Goal: Transaction & Acquisition: Purchase product/service

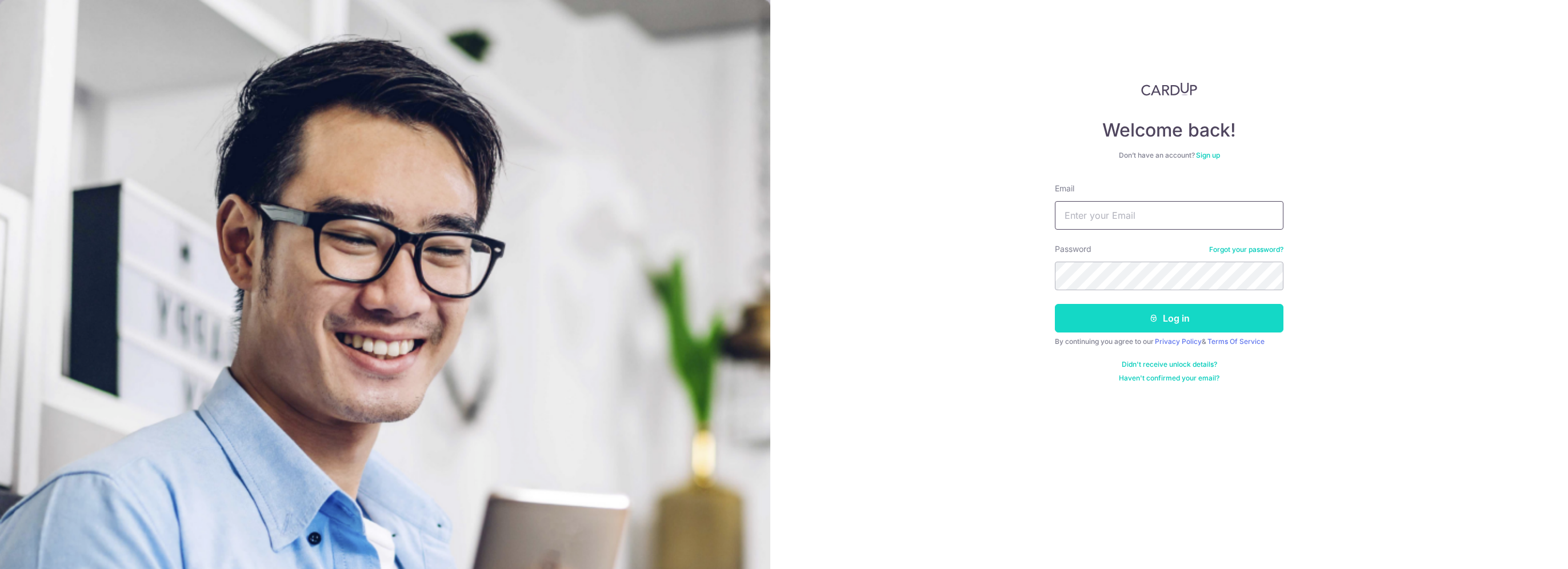
type input "[EMAIL_ADDRESS][DOMAIN_NAME]"
click at [1149, 316] on icon "submit" at bounding box center [1154, 318] width 9 height 9
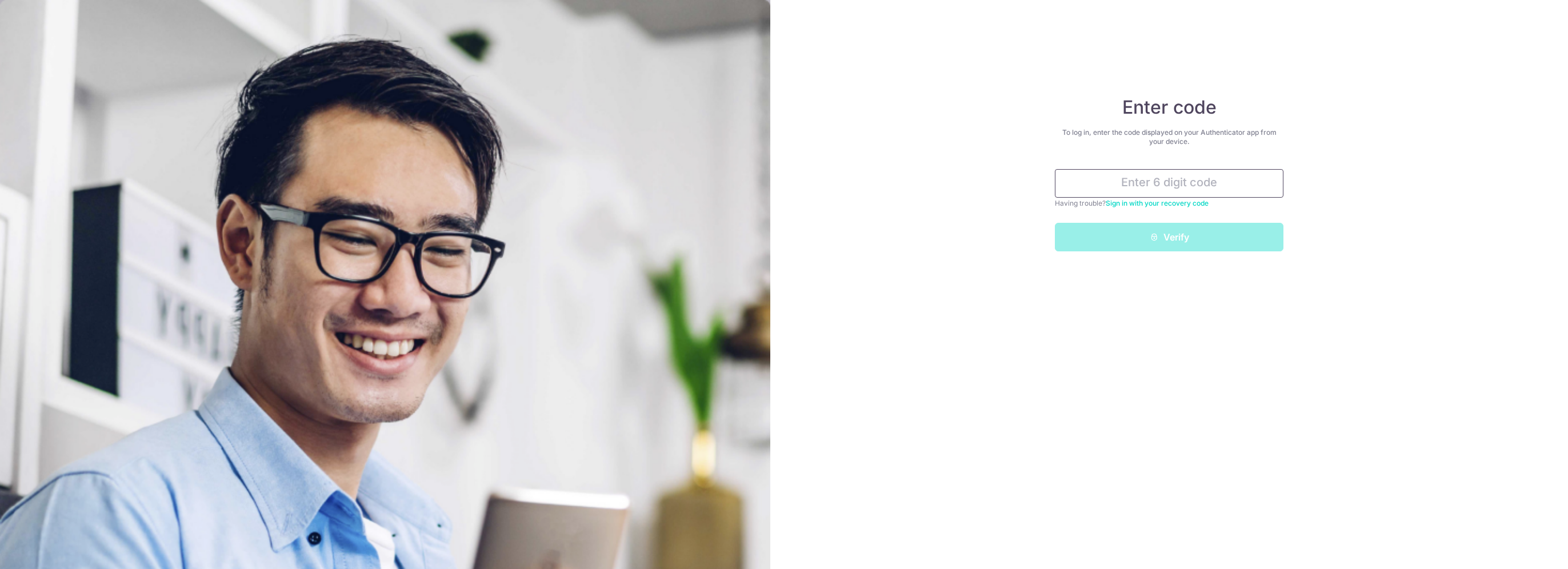
click at [1235, 185] on input "text" at bounding box center [1168, 184] width 228 height 29
click at [1196, 179] on input "text" at bounding box center [1168, 184] width 228 height 29
type input "5"
type input "017233"
click at [1215, 233] on button "Verify" at bounding box center [1168, 237] width 228 height 29
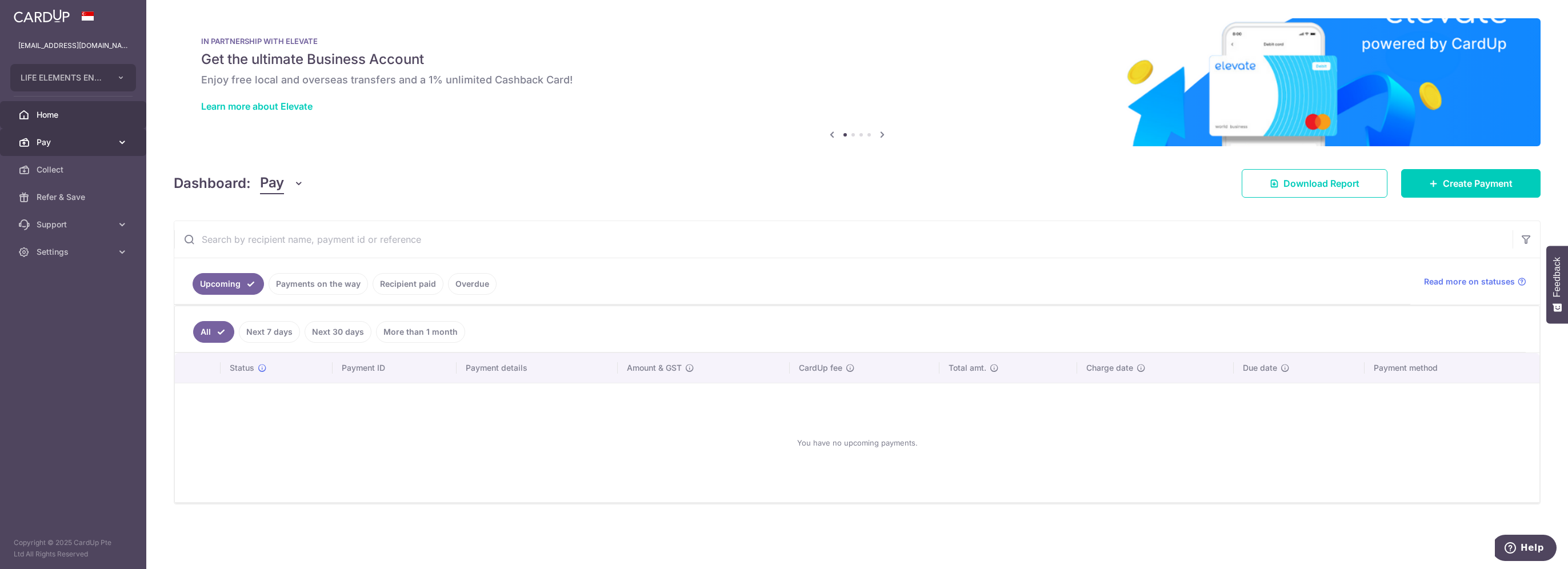
click at [79, 138] on span "Pay" at bounding box center [74, 142] width 75 height 11
click at [84, 165] on span "Payments" at bounding box center [74, 169] width 75 height 11
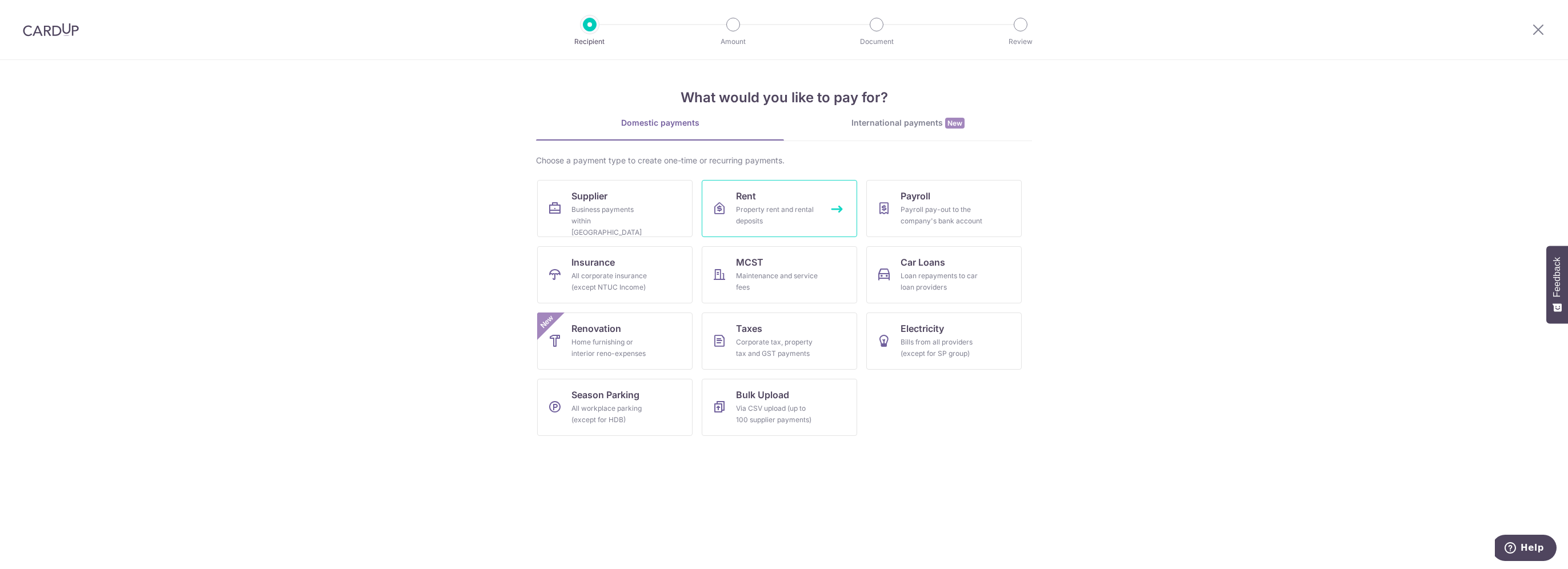
click at [775, 204] on div "Property rent and rental deposits" at bounding box center [777, 215] width 82 height 23
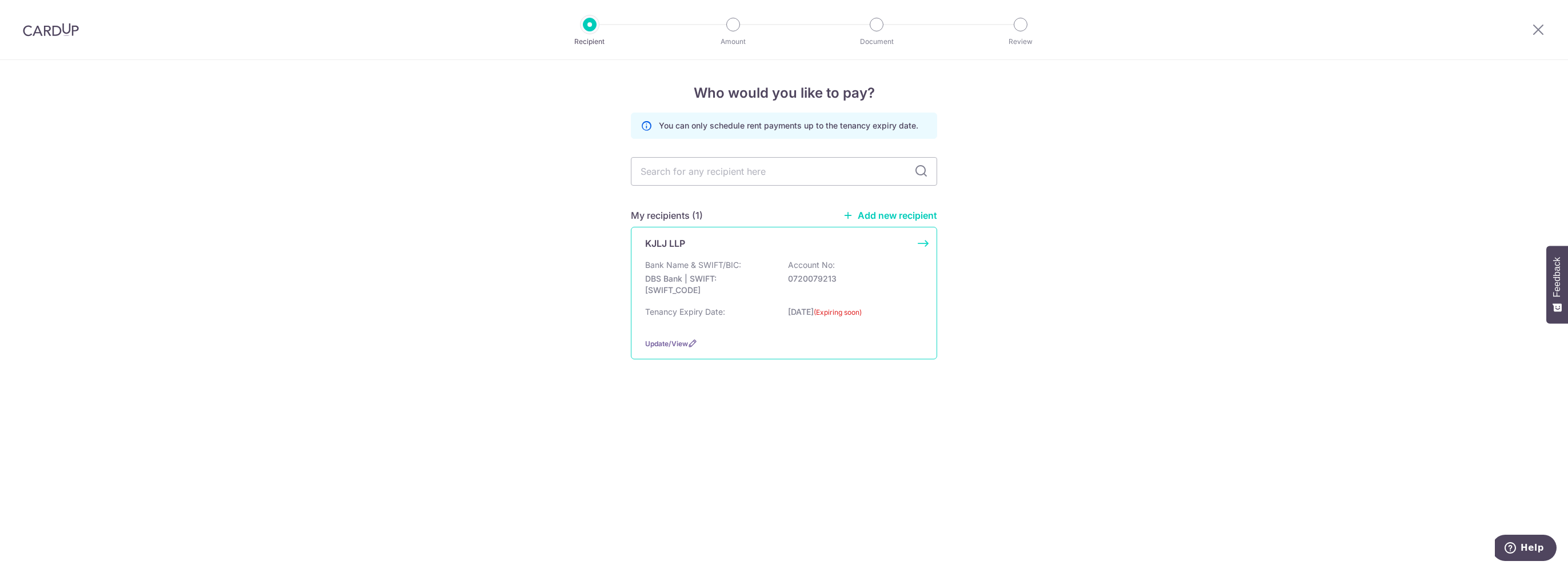
click at [855, 288] on div "Bank Name & SWIFT/BIC: DBS Bank | SWIFT: DBSSSGSGXXX Account No: 0720079213" at bounding box center [784, 281] width 278 height 42
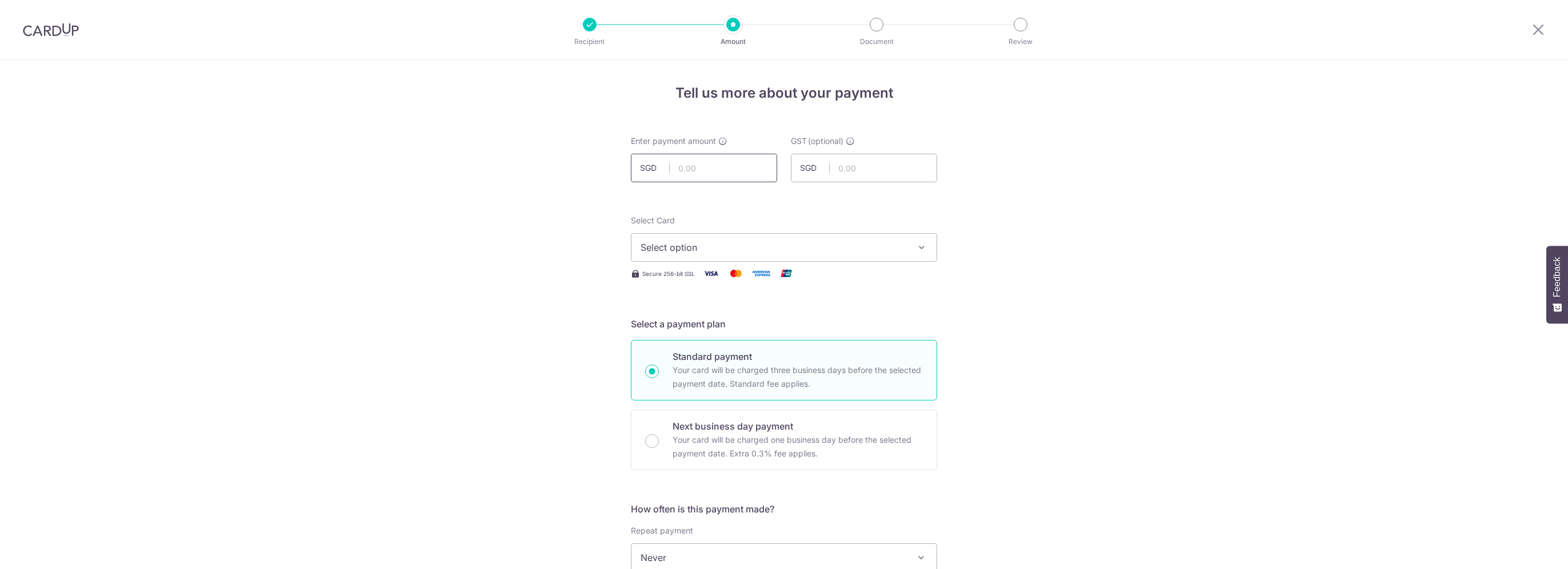
click at [707, 169] on input "text" at bounding box center [703, 168] width 146 height 29
click at [753, 178] on input "text" at bounding box center [703, 168] width 146 height 29
type input "2,750.00"
click at [892, 174] on input "text" at bounding box center [863, 168] width 146 height 29
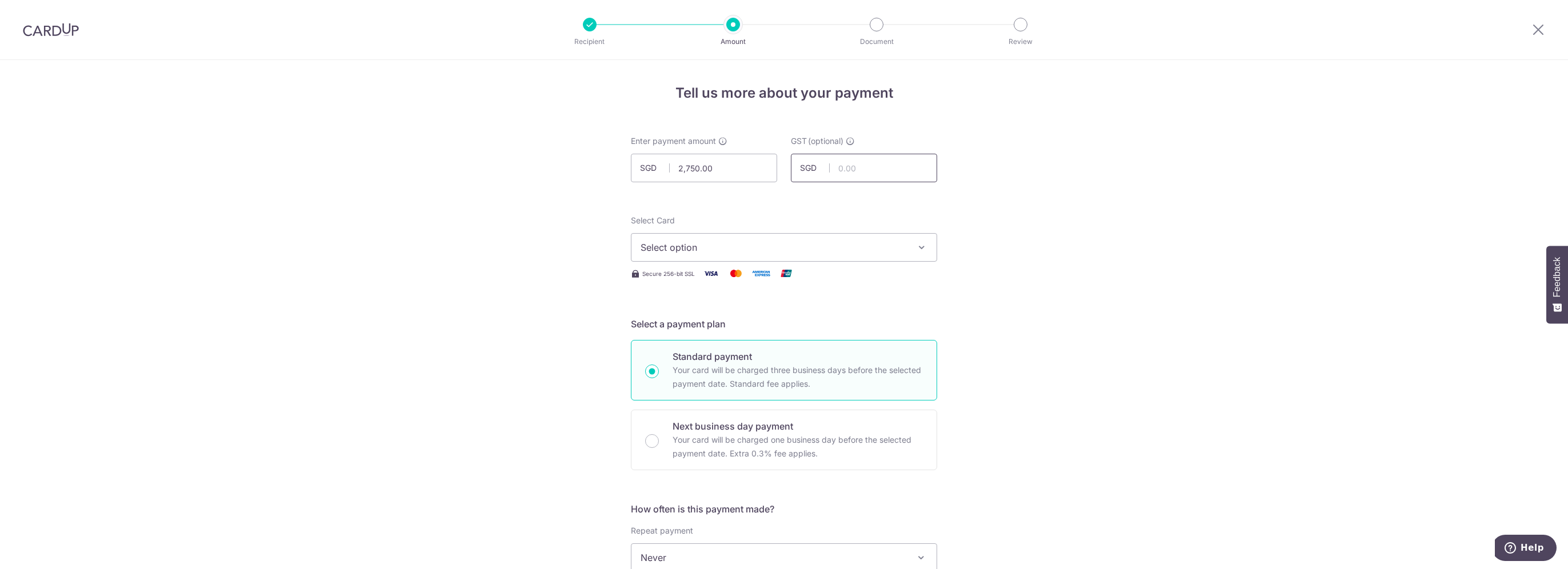
type input "247.50"
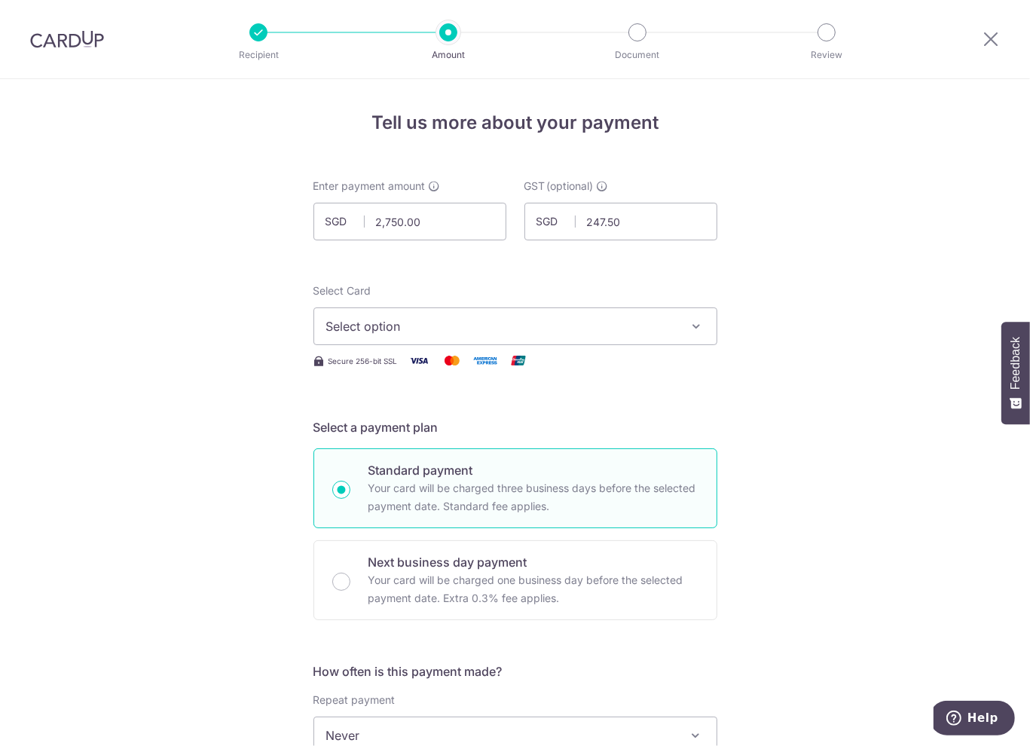
scroll to position [75, 0]
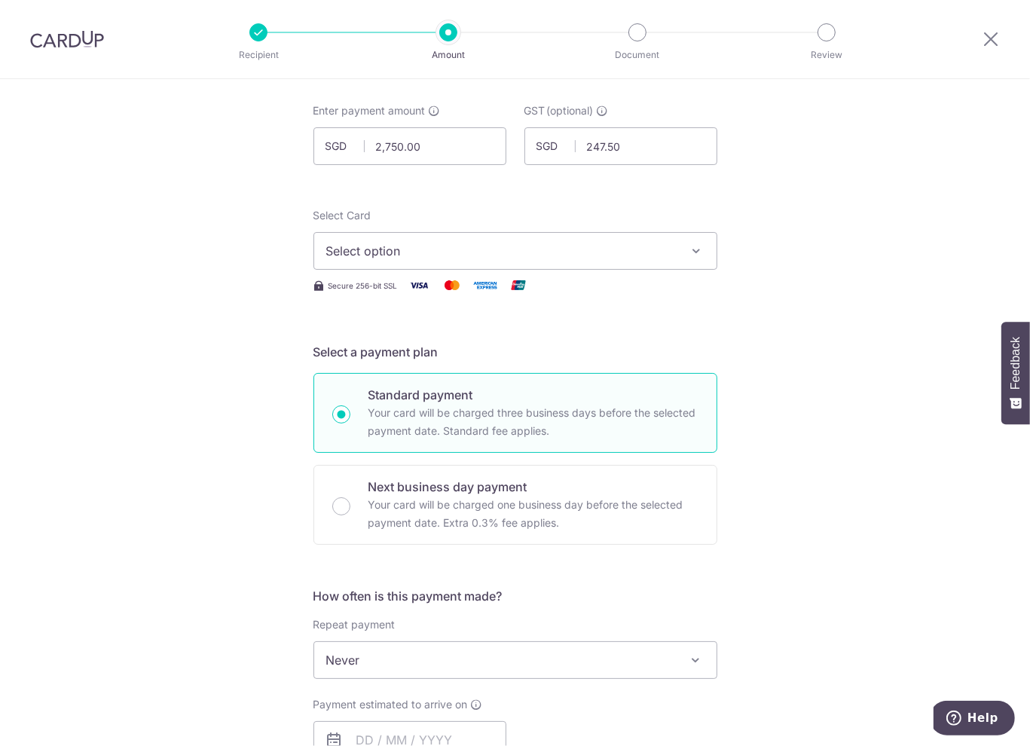
click at [606, 237] on button "Select option" at bounding box center [515, 251] width 404 height 38
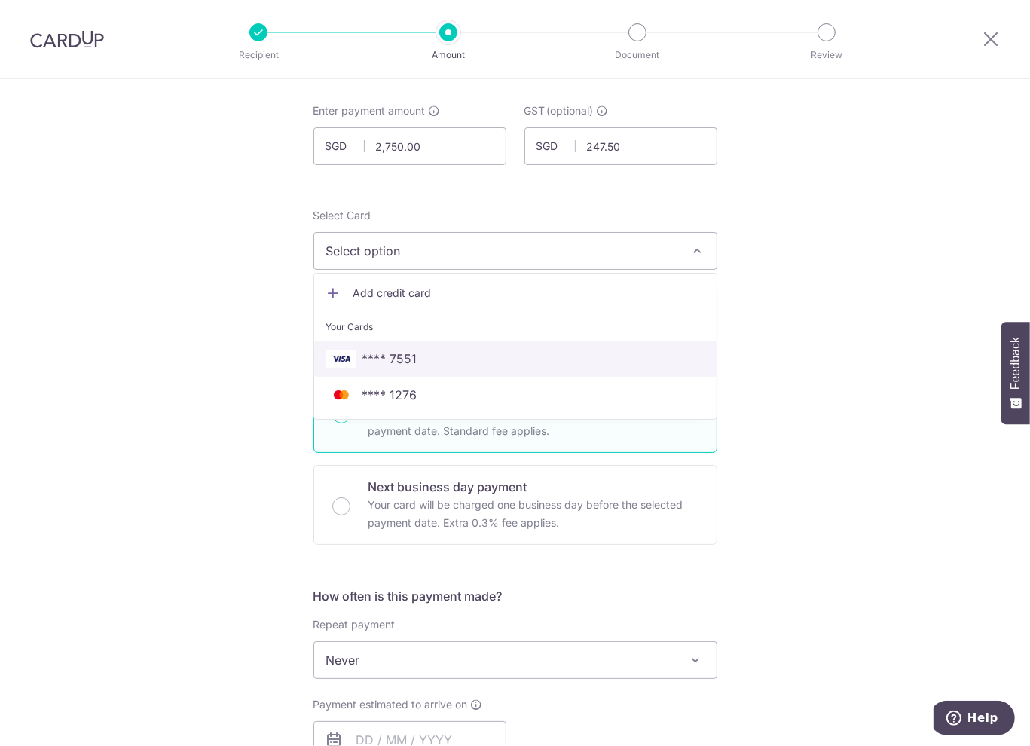
click at [453, 361] on span "**** 7551" at bounding box center [515, 358] width 378 height 18
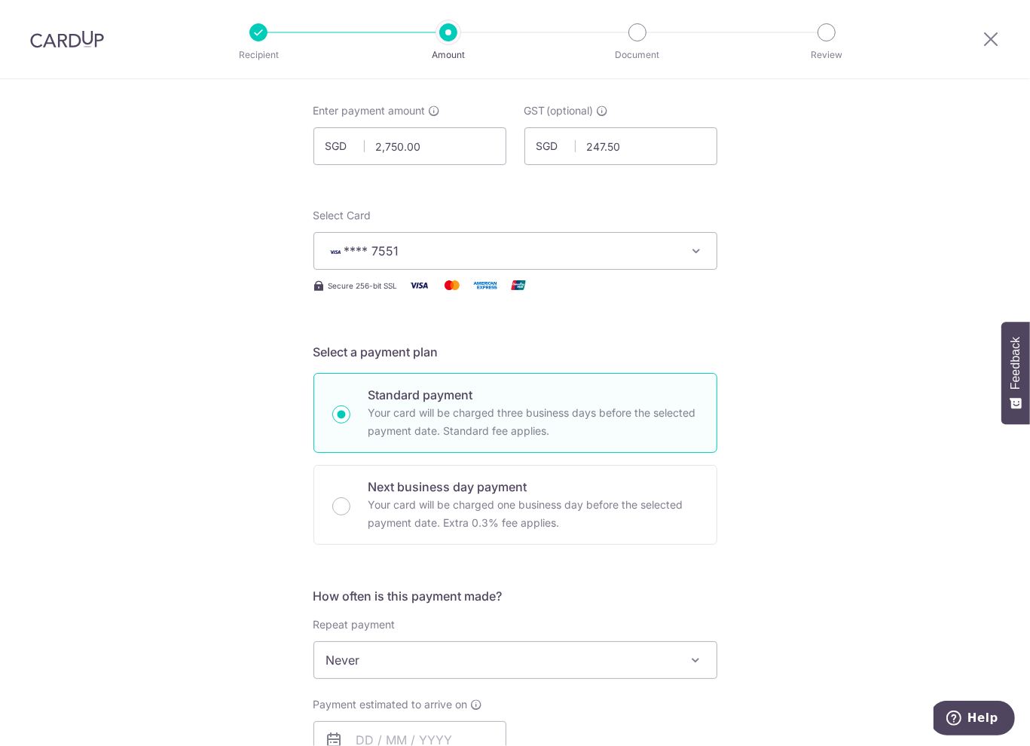
click at [859, 314] on div "Tell us more about your payment Enter payment amount SGD 2,750.00 2750.00 GST (…" at bounding box center [515, 735] width 1030 height 1463
click at [728, 444] on div "Tell us more about your payment Enter payment amount SGD 2,750.00 2750.00 GST (…" at bounding box center [515, 735] width 1030 height 1463
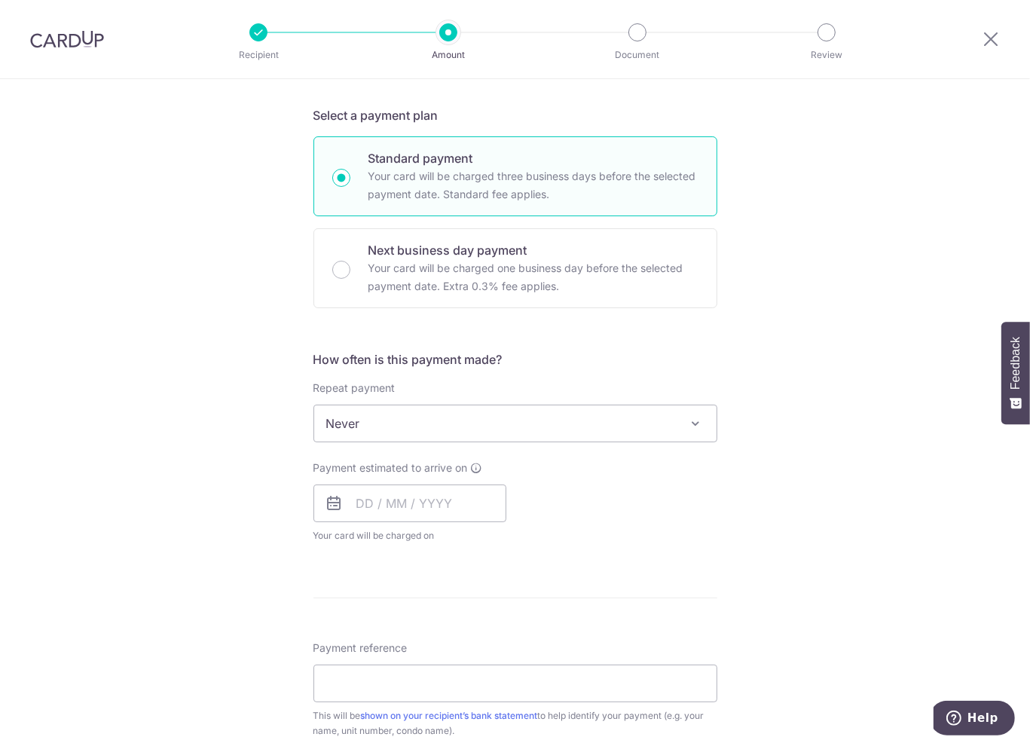
scroll to position [377, 0]
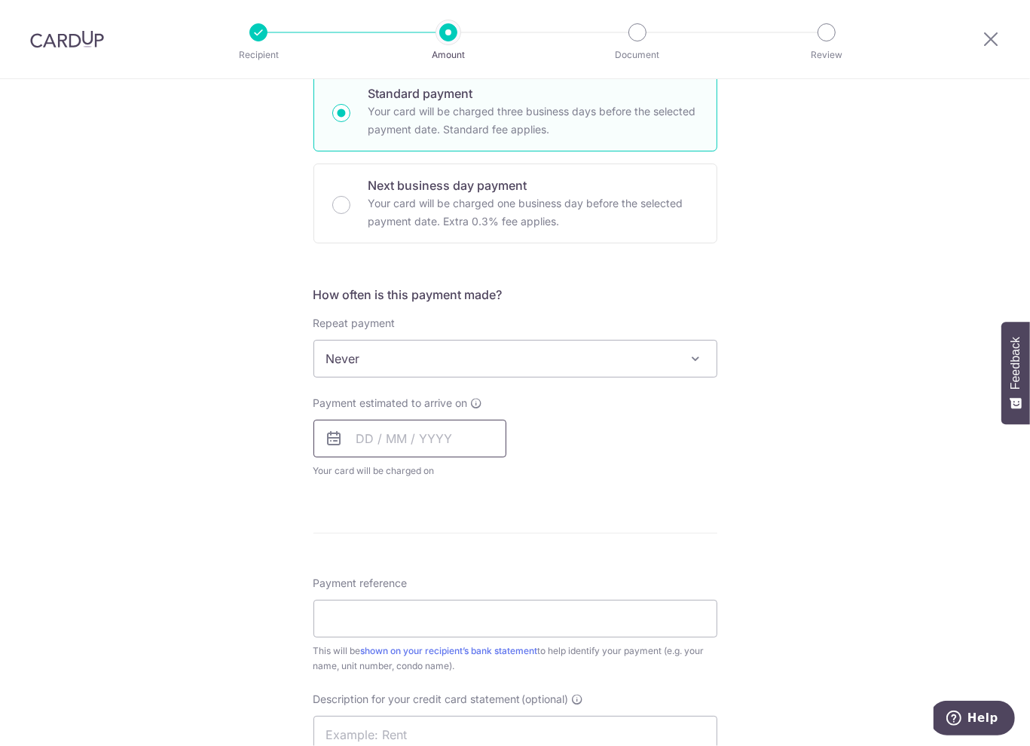
click at [458, 441] on input "text" at bounding box center [409, 438] width 193 height 38
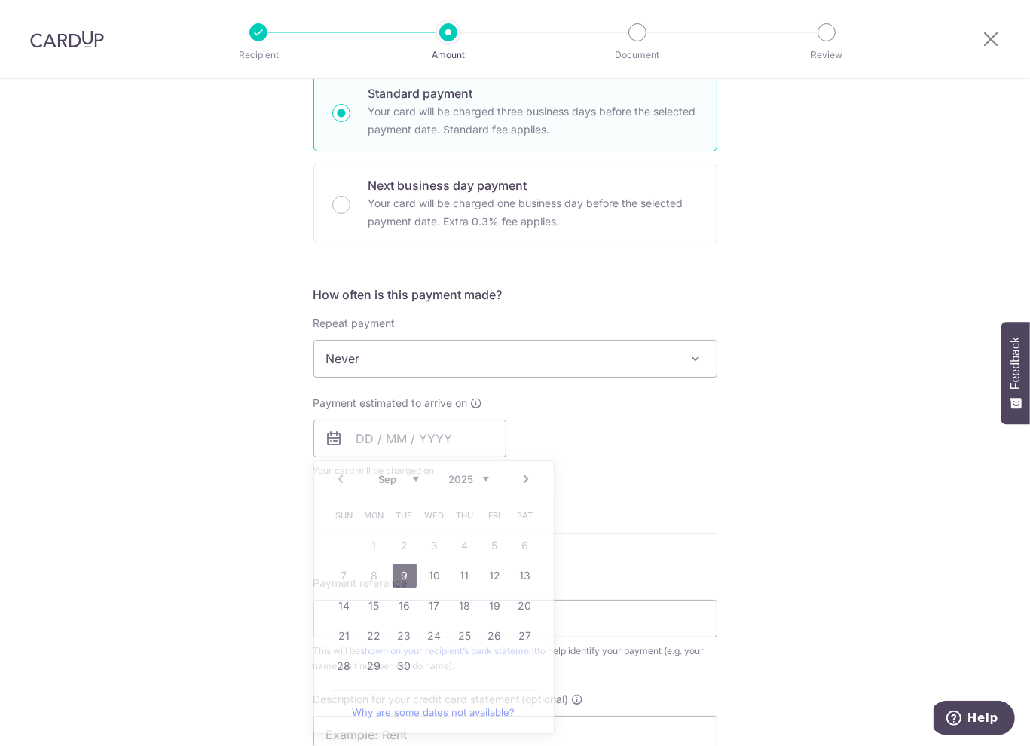
click at [738, 459] on div "Tell us more about your payment Enter payment amount SGD 2,750.00 2750.00 GST (…" at bounding box center [515, 434] width 1030 height 1463
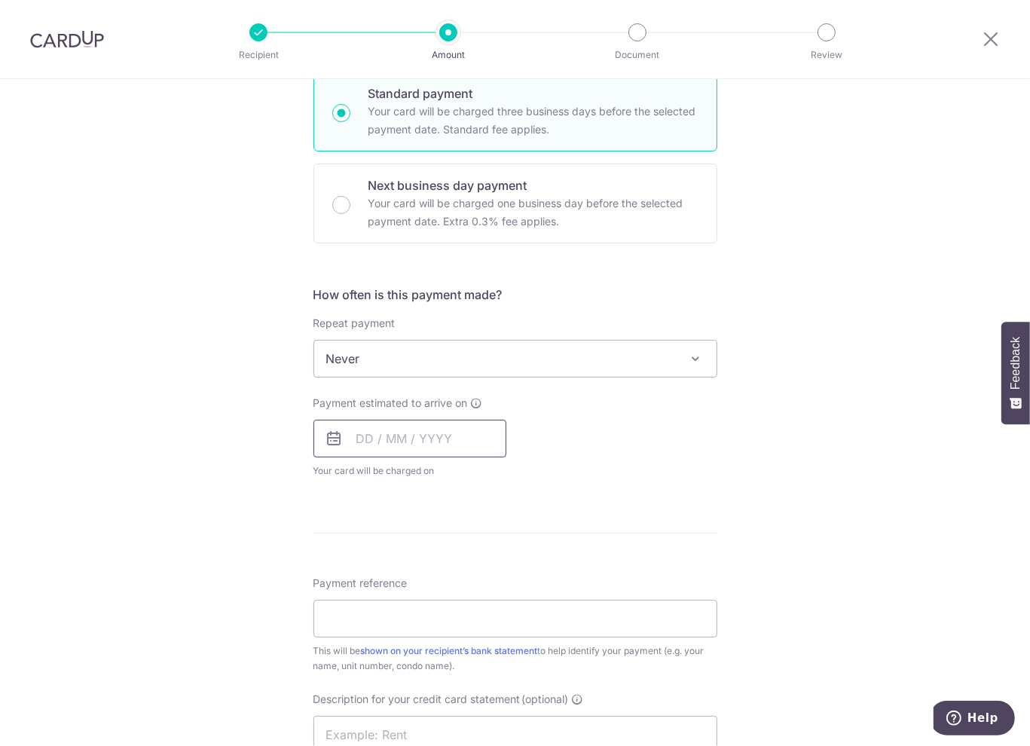
click at [406, 430] on input "text" at bounding box center [409, 438] width 193 height 38
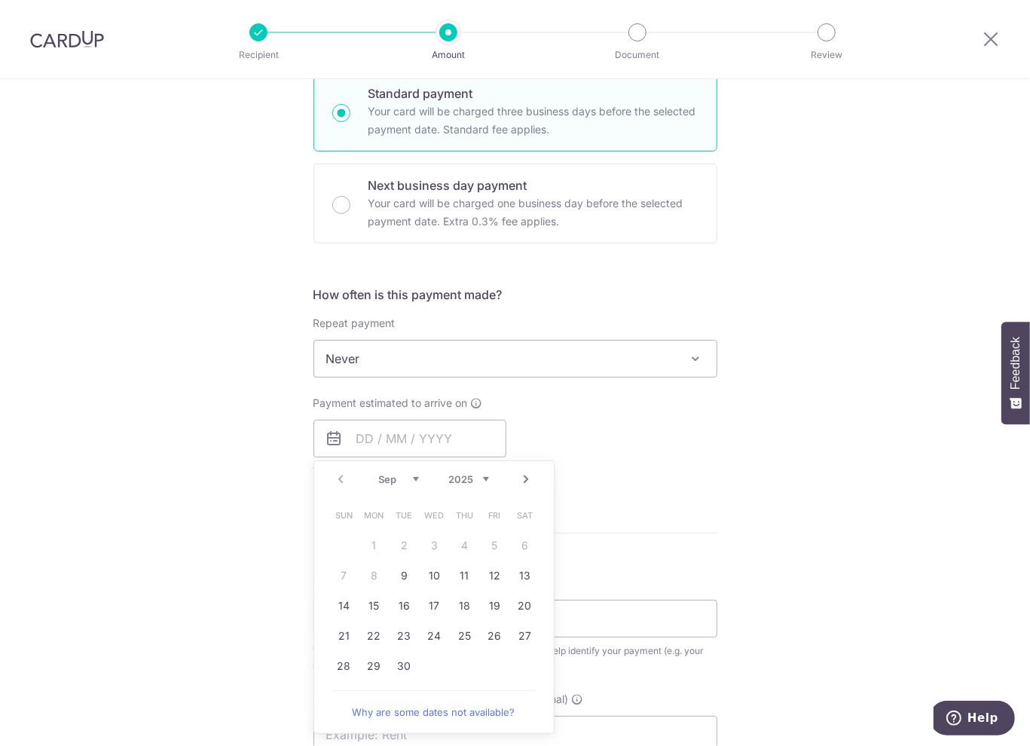
click at [374, 573] on table "Sun Mon Tue Wed Thu Fri Sat 1 2 3 4 5 6 7 8 9 10 11 12 13 14 15 16 17 18 19 20 …" at bounding box center [434, 590] width 211 height 181
click at [853, 435] on div "Tell us more about your payment Enter payment amount SGD 2,750.00 2750.00 GST (…" at bounding box center [515, 434] width 1030 height 1463
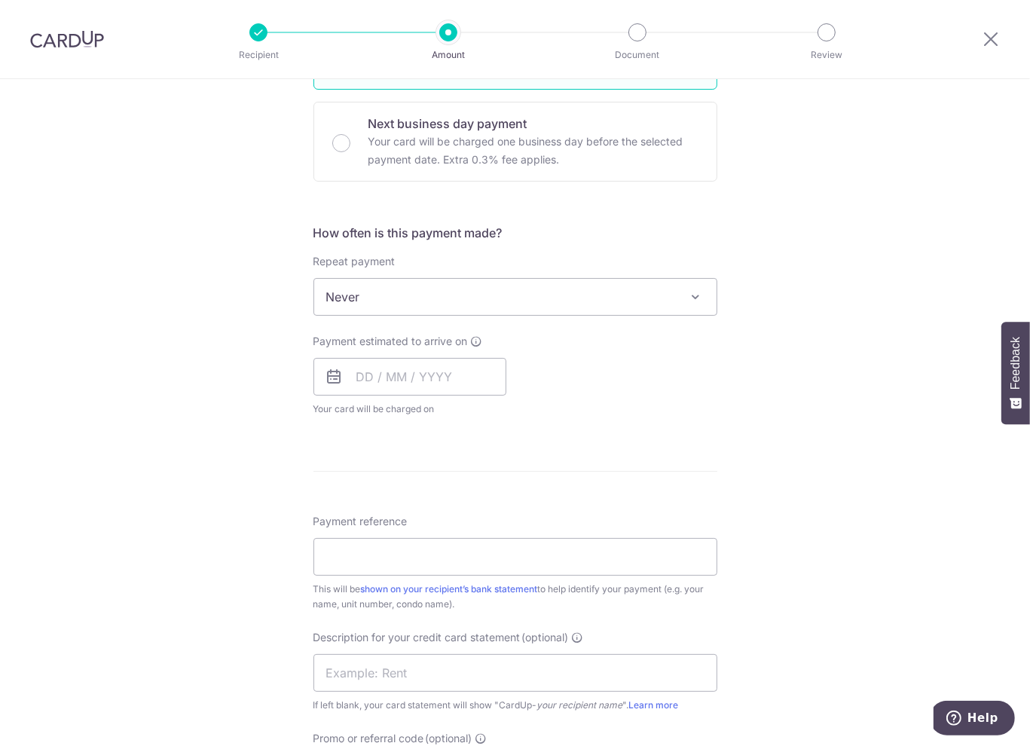
scroll to position [795, 0]
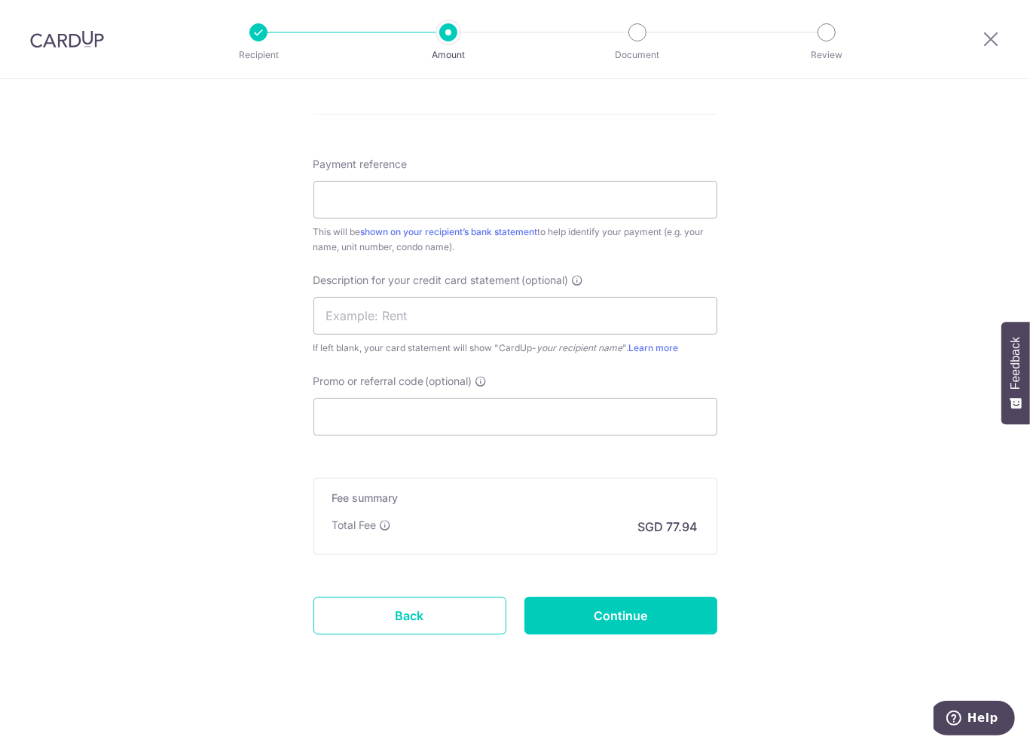
click at [1007, 32] on div at bounding box center [990, 39] width 78 height 78
click at [999, 37] on icon at bounding box center [990, 38] width 18 height 19
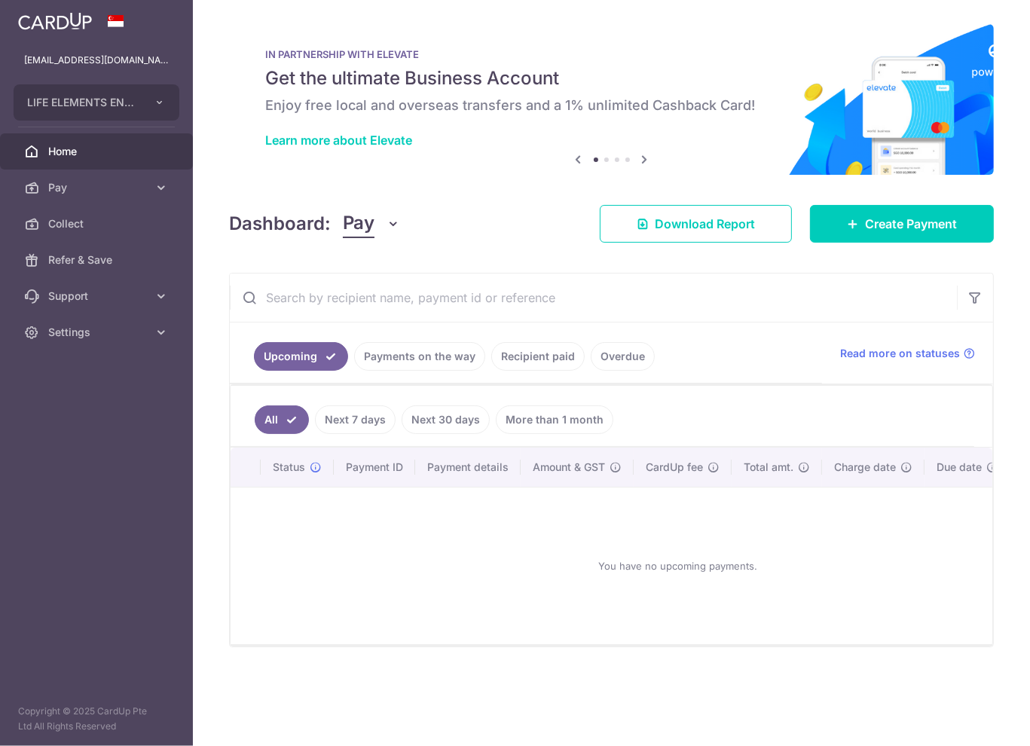
click at [555, 353] on link "Recipient paid" at bounding box center [537, 356] width 93 height 29
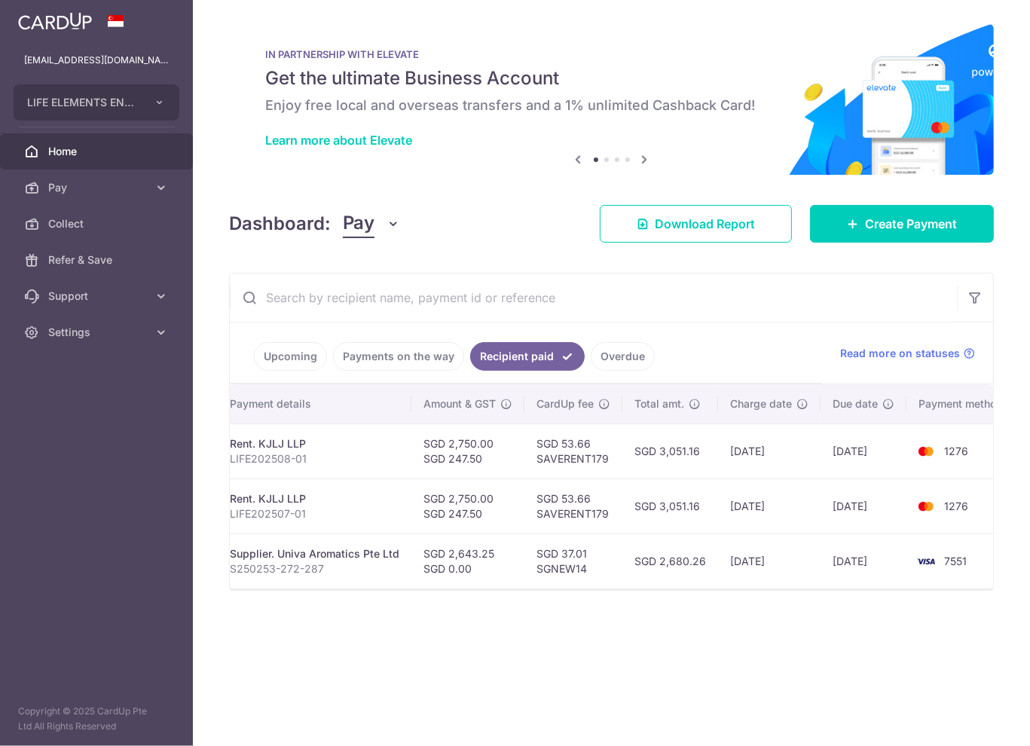
scroll to position [0, 302]
